Goal: Task Accomplishment & Management: Use online tool/utility

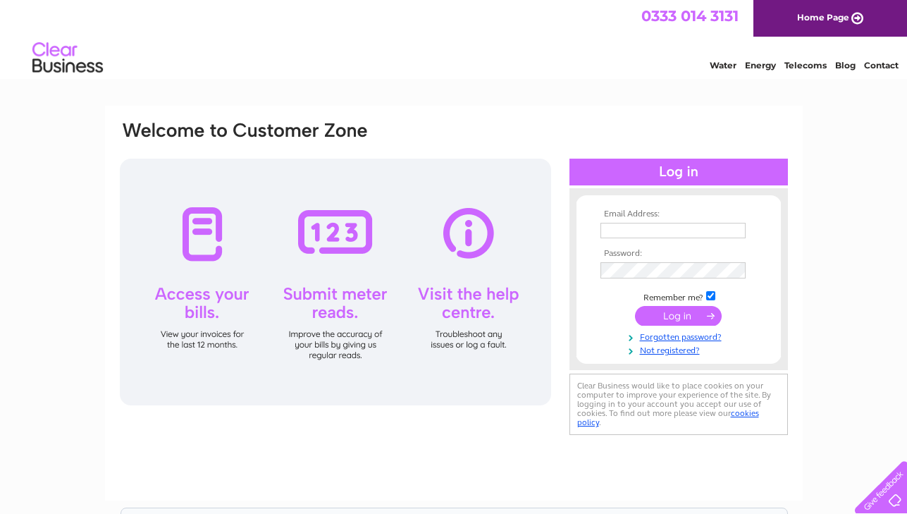
type input "[EMAIL_ADDRESS][DOMAIN_NAME]"
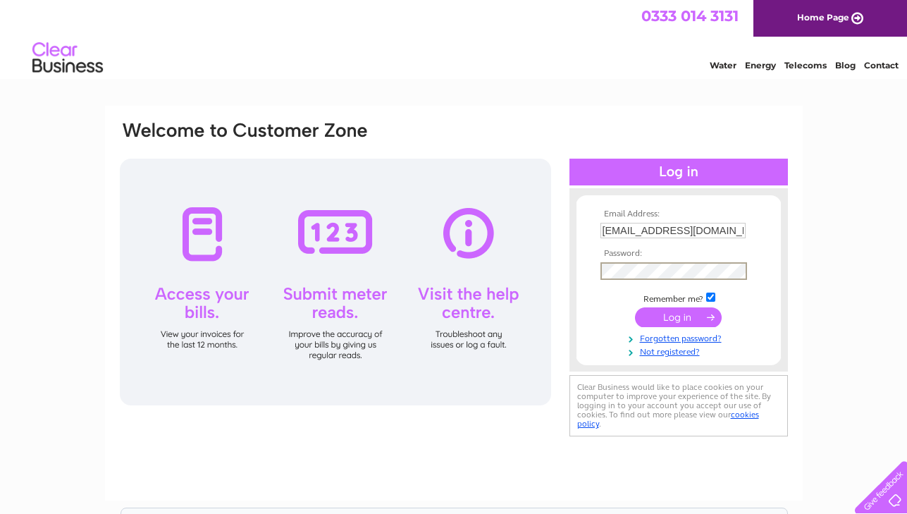
click at [668, 312] on input "submit" at bounding box center [678, 317] width 87 height 20
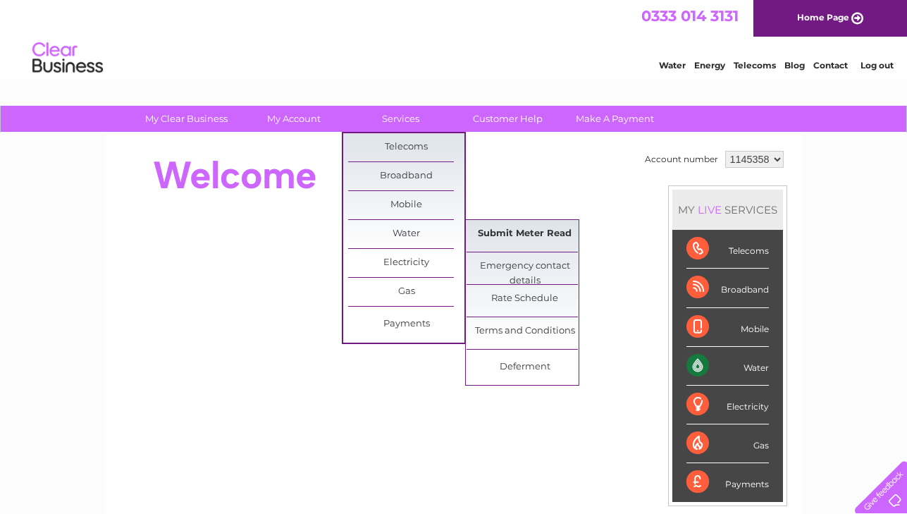
click at [485, 243] on link "Submit Meter Read" at bounding box center [525, 234] width 116 height 28
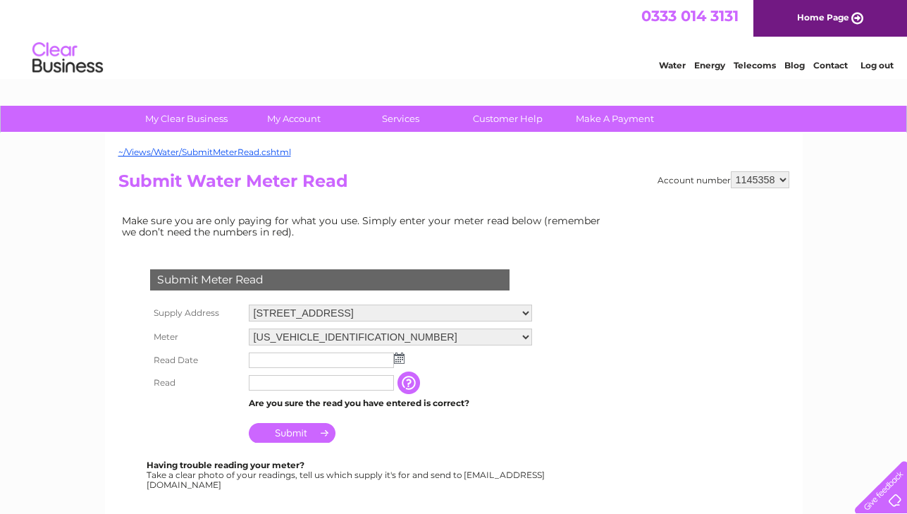
click at [401, 354] on img at bounding box center [399, 357] width 11 height 11
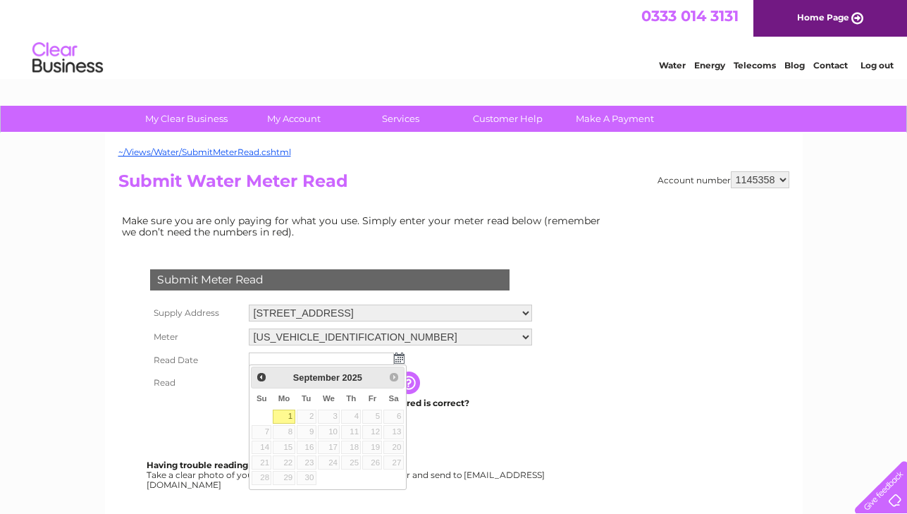
click at [287, 416] on link "1" at bounding box center [284, 417] width 22 height 14
type input "[DATE]"
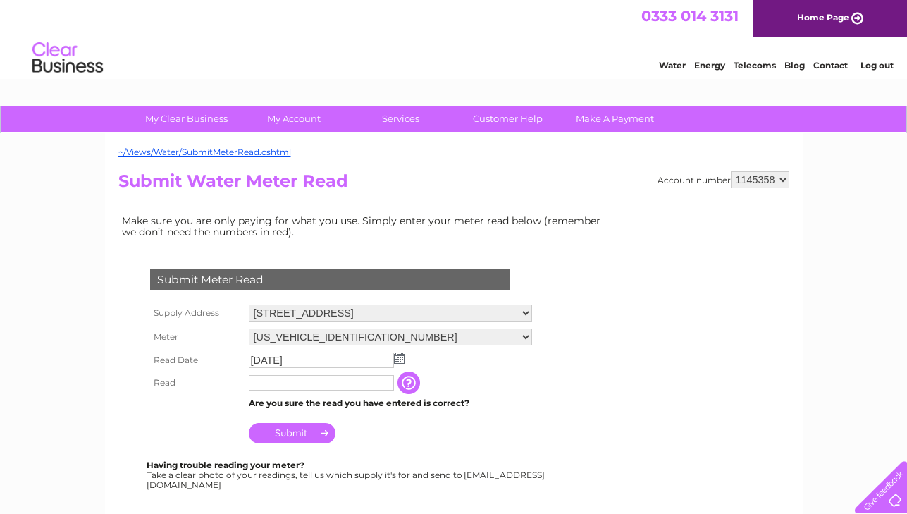
click at [262, 384] on input "text" at bounding box center [321, 383] width 145 height 16
type input "00199"
click at [292, 427] on input "Submit" at bounding box center [292, 434] width 87 height 20
